Goal: Transaction & Acquisition: Purchase product/service

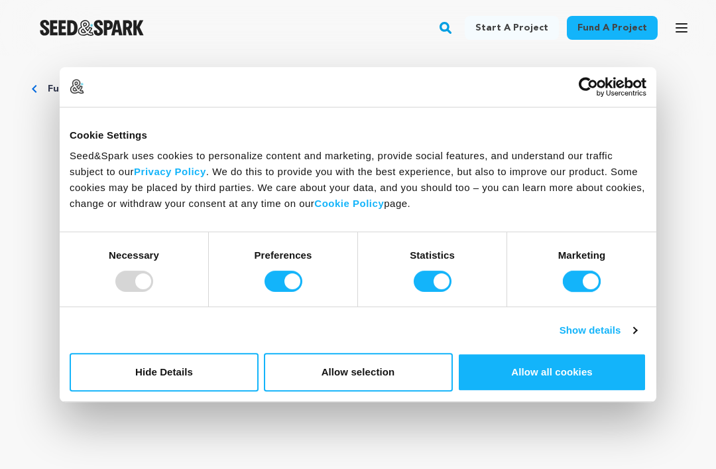
click at [586, 274] on input "Marketing" at bounding box center [582, 281] width 38 height 21
checkbox input "false"
click at [428, 282] on input "Statistics" at bounding box center [433, 281] width 38 height 21
checkbox input "false"
click at [275, 280] on input "Preferences" at bounding box center [284, 281] width 38 height 21
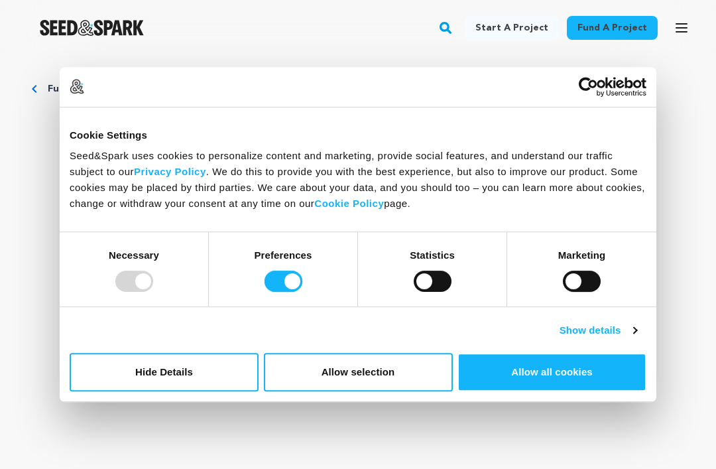
checkbox input "false"
click at [140, 284] on div at bounding box center [134, 281] width 38 height 21
click at [354, 371] on button "Allow selection" at bounding box center [358, 372] width 189 height 38
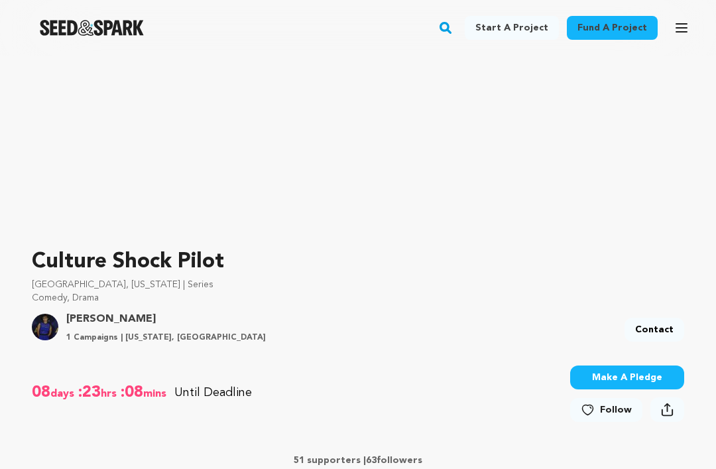
scroll to position [244, 0]
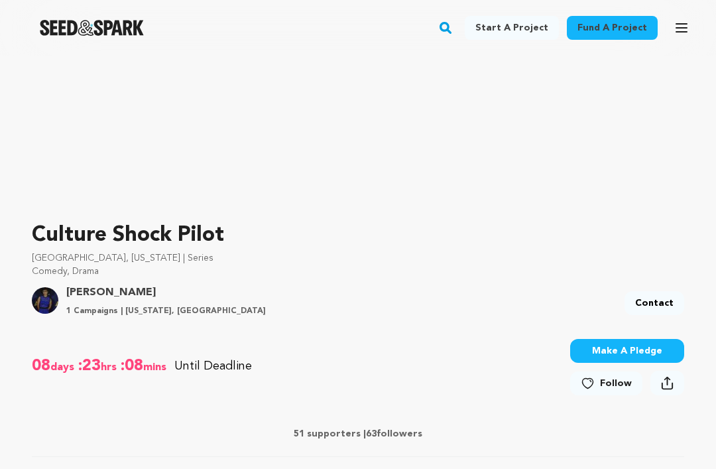
click at [630, 347] on button "Make A Pledge" at bounding box center [627, 351] width 114 height 24
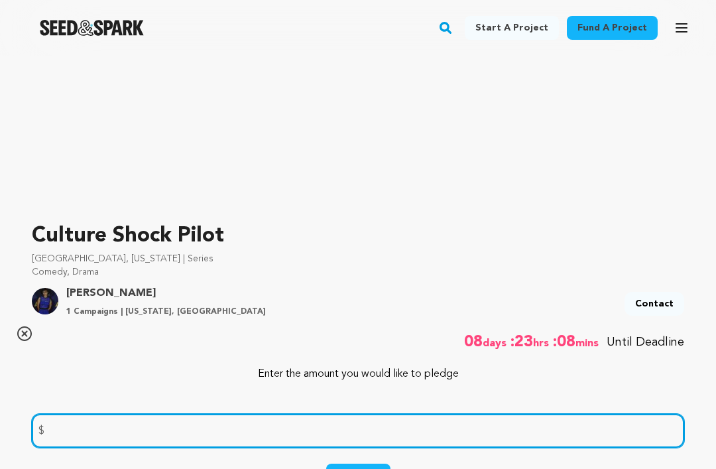
click at [421, 433] on input "number" at bounding box center [358, 431] width 652 height 34
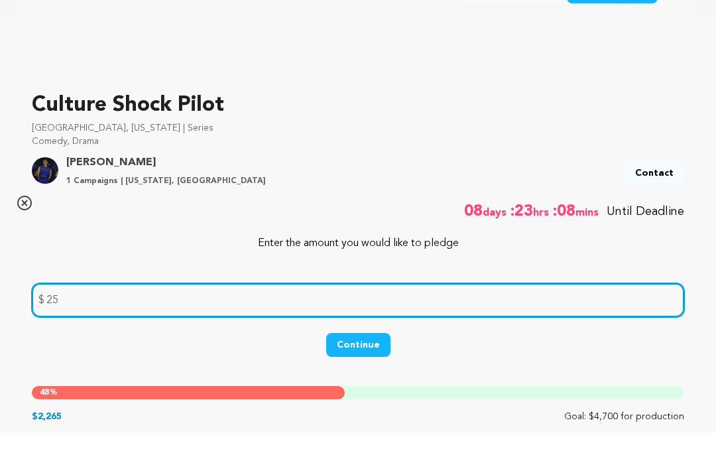
scroll to position [341, 0]
type input "25"
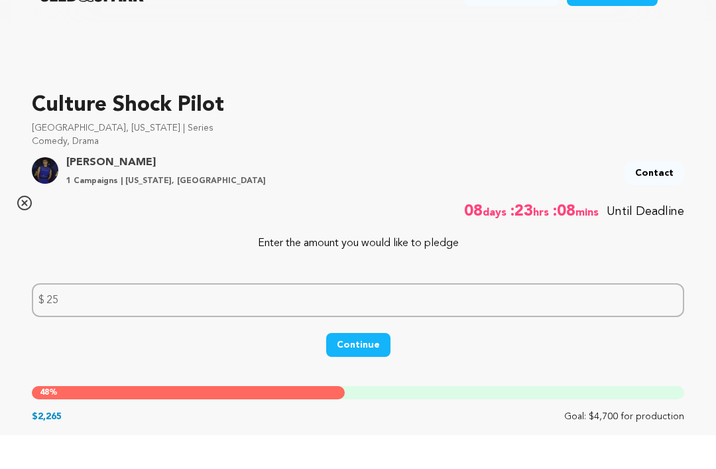
click at [365, 367] on button "Continue" at bounding box center [358, 379] width 64 height 24
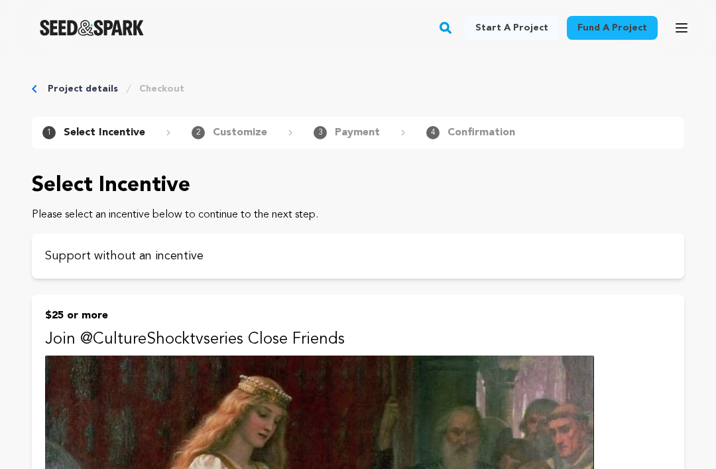
scroll to position [16, 0]
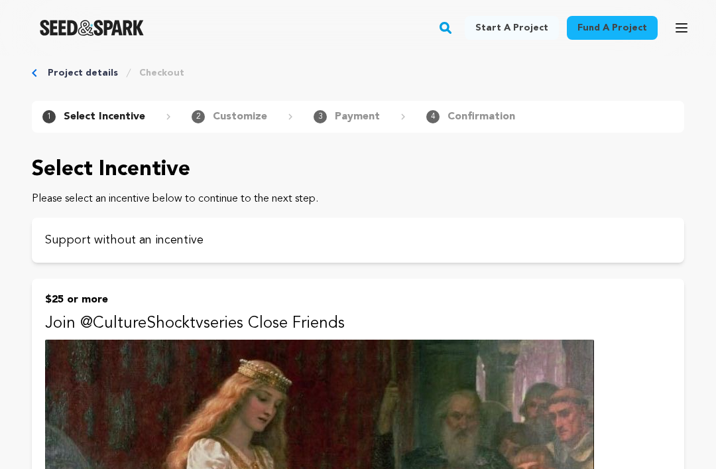
click at [393, 237] on p "Support without an incentive" at bounding box center [358, 240] width 626 height 19
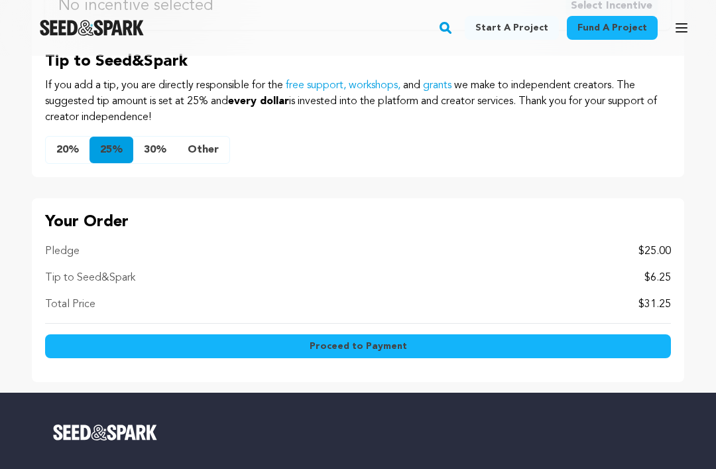
scroll to position [772, 0]
click at [441, 342] on button "Proceed to Payment" at bounding box center [358, 346] width 626 height 24
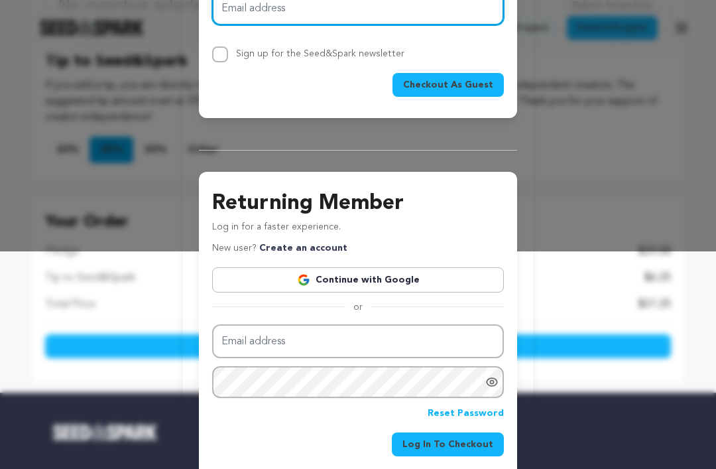
scroll to position [224, 0]
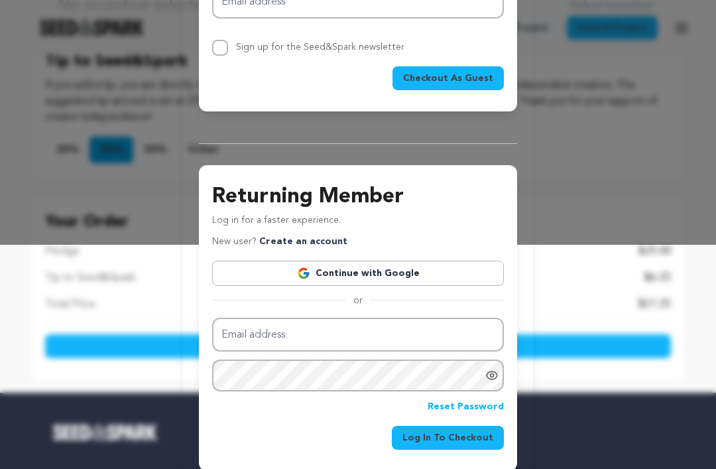
click at [419, 275] on link "Continue with Google" at bounding box center [358, 273] width 292 height 25
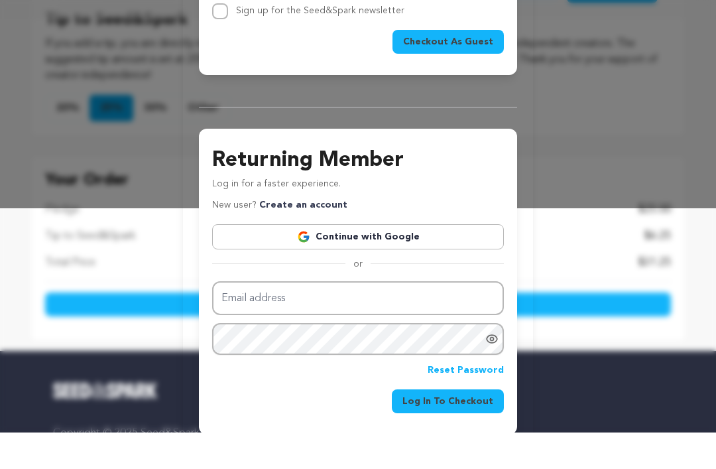
scroll to position [778, 0]
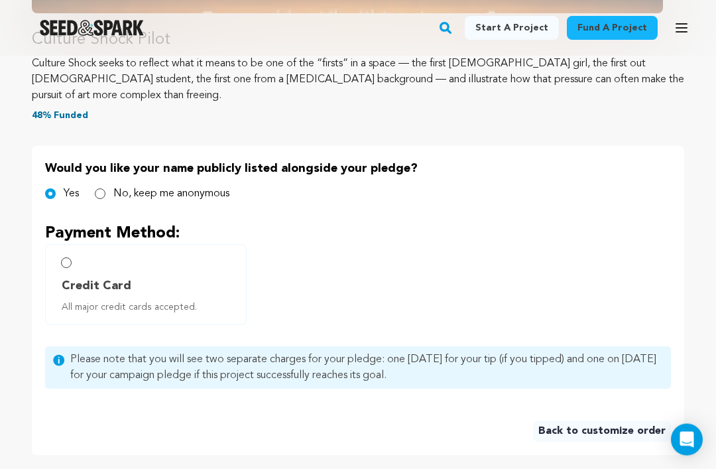
scroll to position [518, 0]
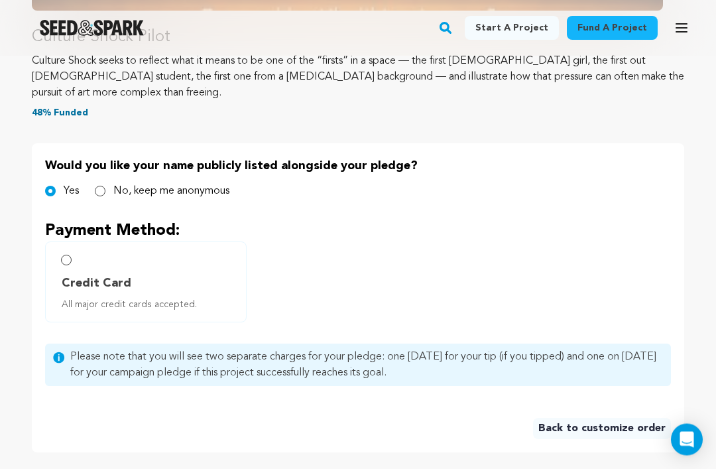
click at [67, 255] on input "Credit Card All major credit cards accepted." at bounding box center [66, 260] width 11 height 11
radio input "false"
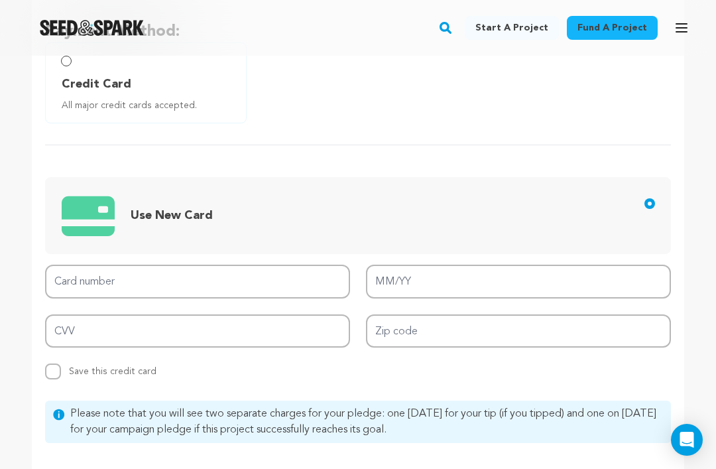
scroll to position [733, 0]
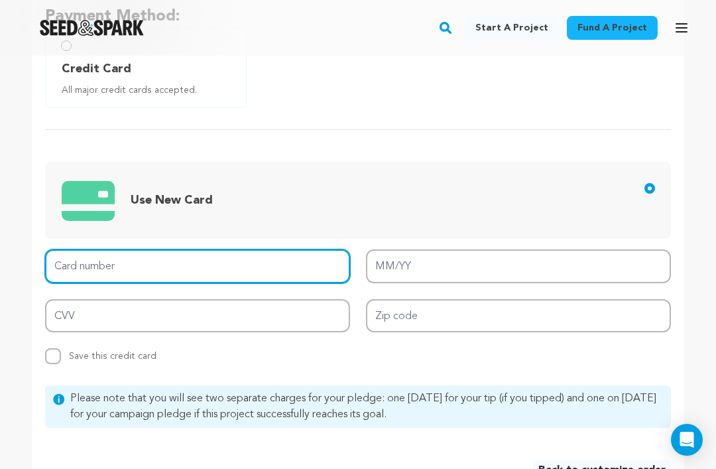
click at [197, 249] on input "Card number" at bounding box center [197, 266] width 305 height 34
